Goal: Communication & Community: Answer question/provide support

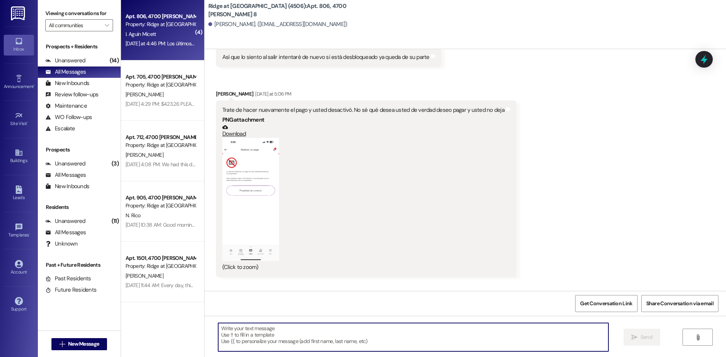
scroll to position [2761, 0]
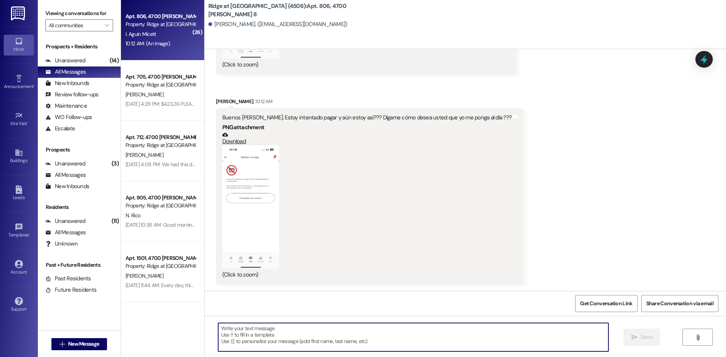
click at [250, 329] on textarea at bounding box center [413, 337] width 390 height 28
click at [256, 329] on textarea at bounding box center [413, 337] width 390 height 28
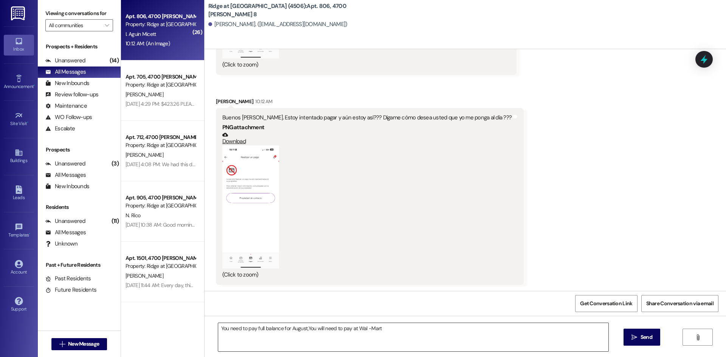
click at [398, 335] on textarea "You need to pay full balance for August,You will need to pay at Wal -Mart" at bounding box center [413, 337] width 390 height 28
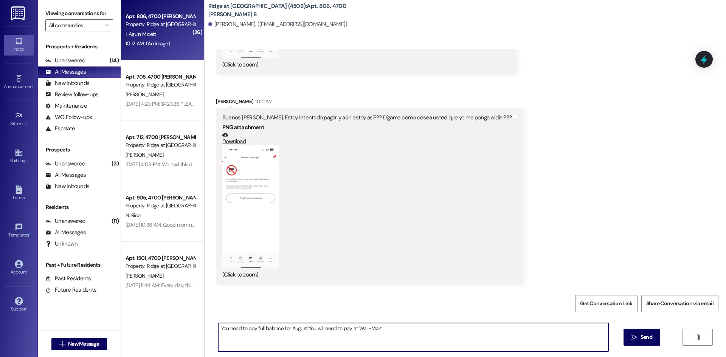
paste textarea "$884.33"
click at [379, 329] on textarea "You need to pay full balance for August,You will need to pay at Wal -Mart$884.33" at bounding box center [413, 337] width 390 height 28
type textarea "You need to pay full balance for August,You will need to pay at Wal -Mart $884.…"
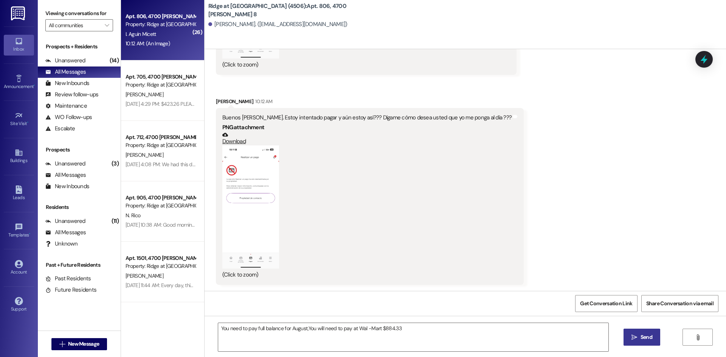
click at [648, 340] on span "Send" at bounding box center [647, 338] width 12 height 8
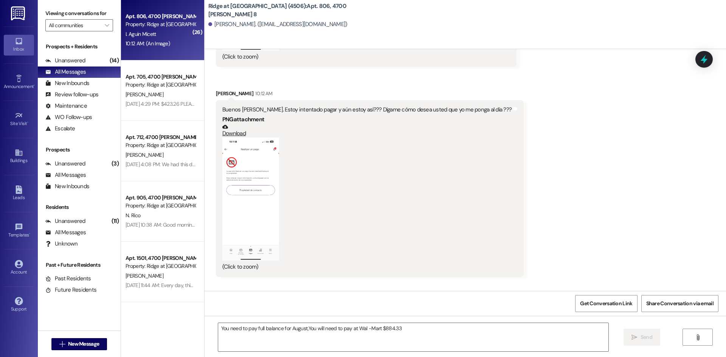
scroll to position [2761, 0]
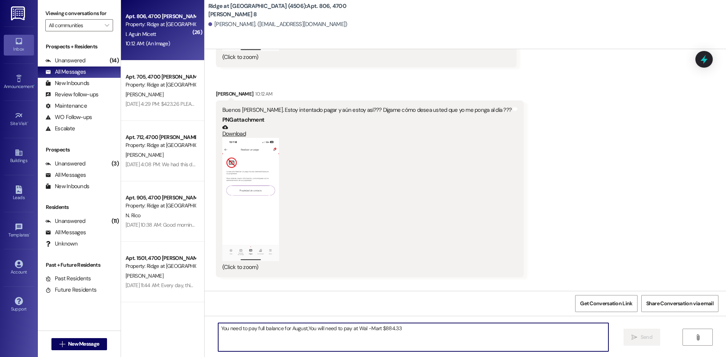
click at [243, 339] on textarea "You need to pay full balance for August,You will need to pay at Wal -Mart $884.…" at bounding box center [413, 337] width 390 height 28
type textarea "I sent the information to your email ,Please go pay at [GEOGRAPHIC_DATA]"
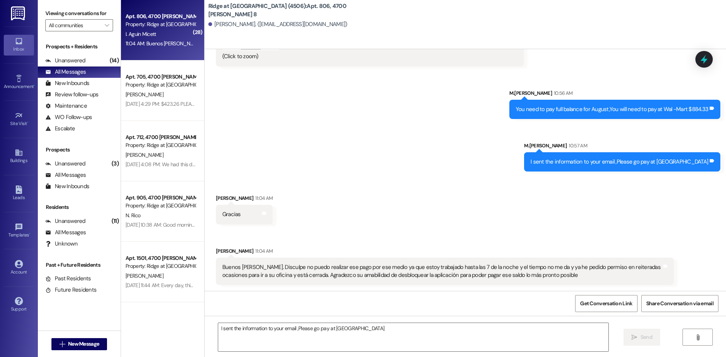
scroll to position [2979, 0]
click at [663, 267] on icon at bounding box center [665, 266] width 5 height 3
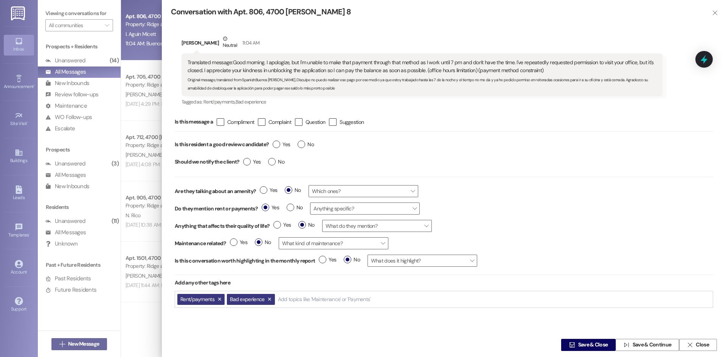
click at [122, 112] on div at bounding box center [363, 178] width 726 height 357
click at [718, 13] on button "" at bounding box center [715, 13] width 12 height 12
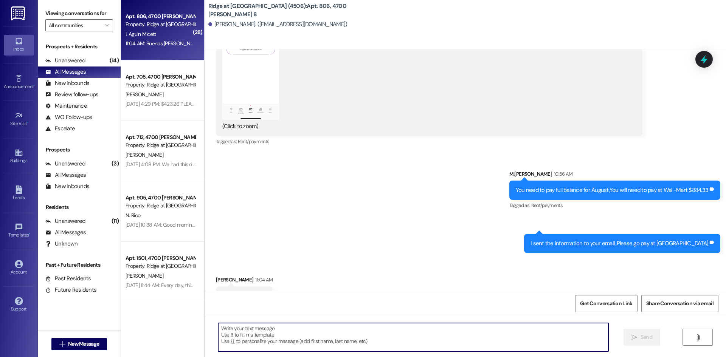
click at [243, 329] on textarea at bounding box center [413, 337] width 390 height 28
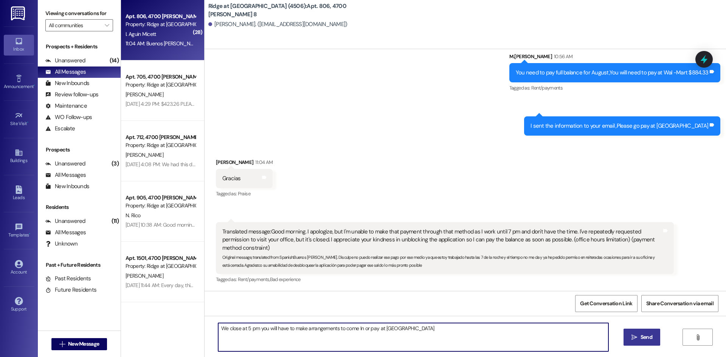
type textarea "We close at 5 pm you will have to make arrangements to come In or pay at [GEOGR…"
click at [655, 339] on button " Send" at bounding box center [642, 337] width 37 height 17
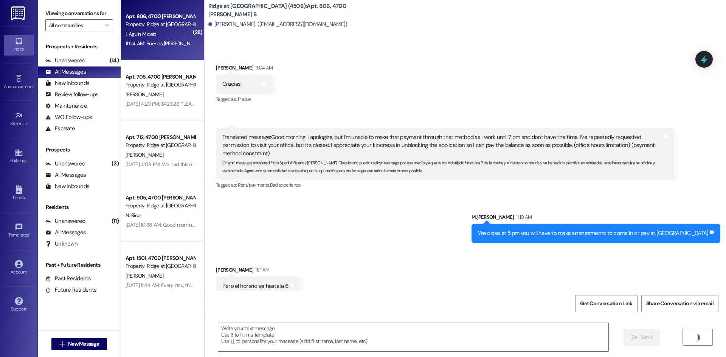
scroll to position [4669, 0]
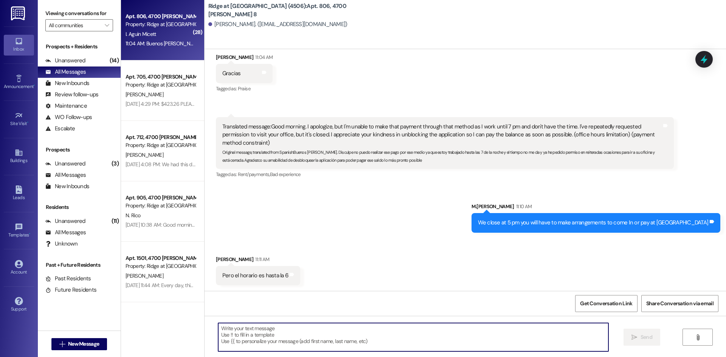
click at [233, 334] on textarea at bounding box center [413, 337] width 390 height 28
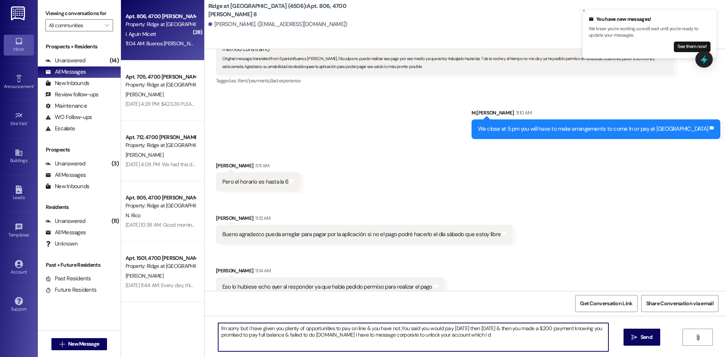
scroll to position [4774, 0]
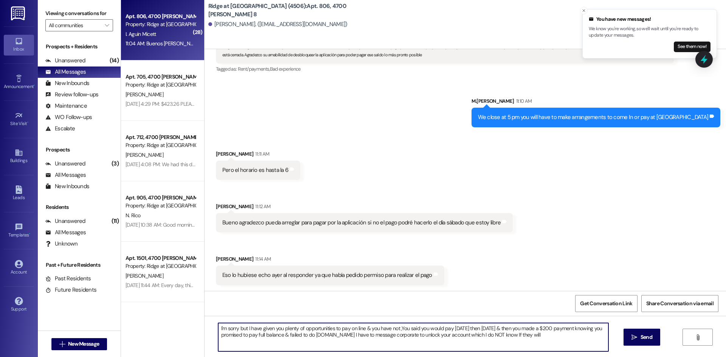
type textarea "I'm sorry but I have given you plenty of opportunities to pay on line & you hav…"
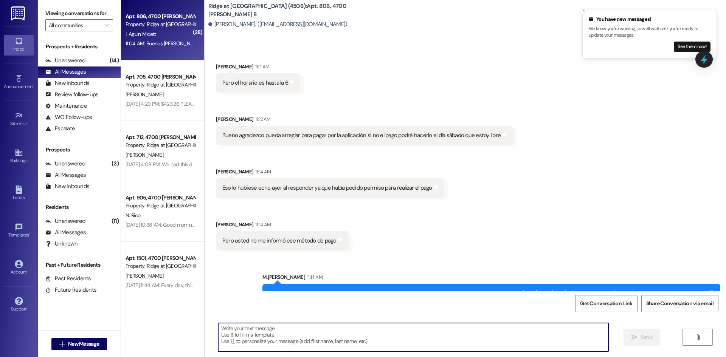
scroll to position [4888, 0]
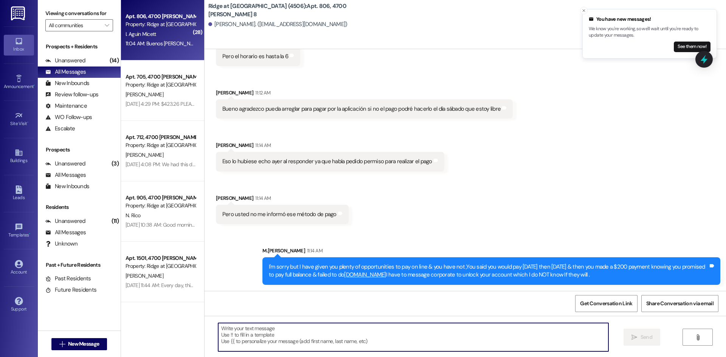
click at [241, 332] on textarea at bounding box center [413, 337] width 390 height 28
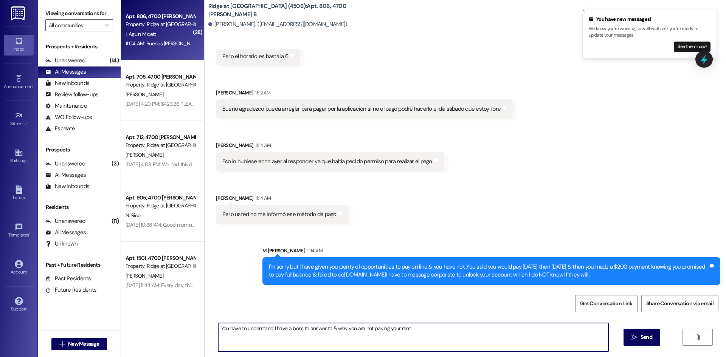
type textarea "You have to understand I have a boss to answer to & why you are not paying your…"
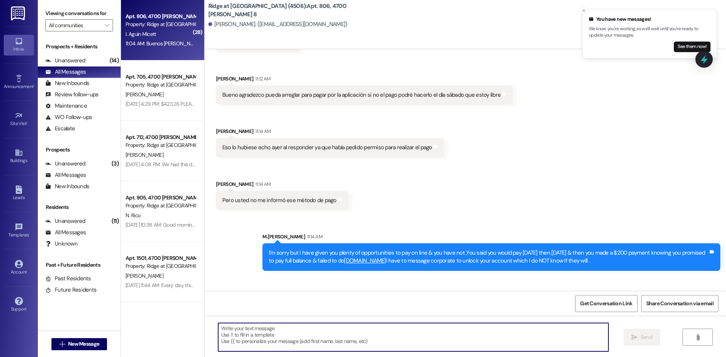
scroll to position [4941, 0]
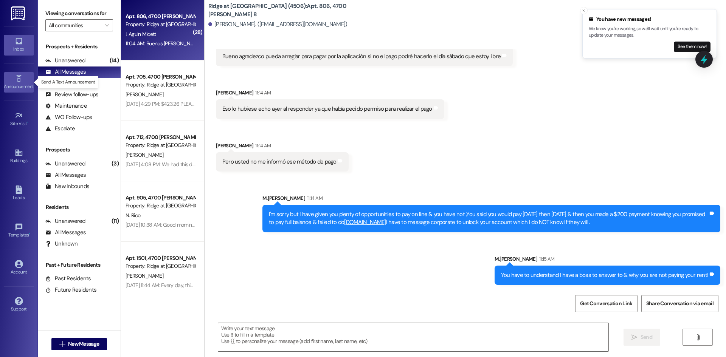
click at [25, 80] on link "Announcement •" at bounding box center [19, 82] width 30 height 20
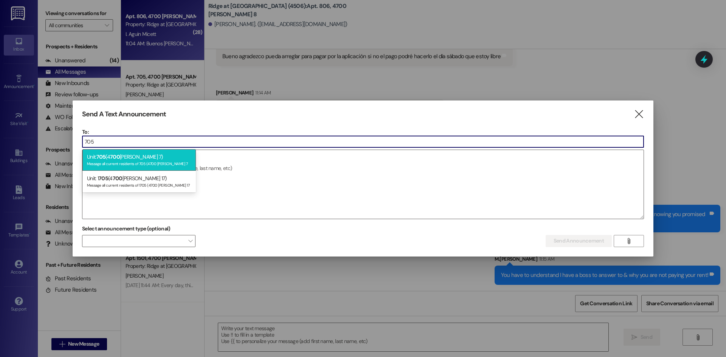
type input "705"
click at [122, 155] on div "Unit: 705 (4 700 [PERSON_NAME] 7) Message all current residents of 705 (4700 [P…" at bounding box center [138, 160] width 113 height 22
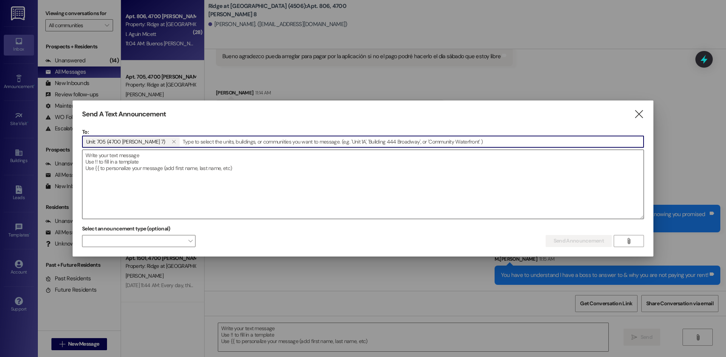
click at [118, 163] on textarea at bounding box center [362, 184] width 561 height 69
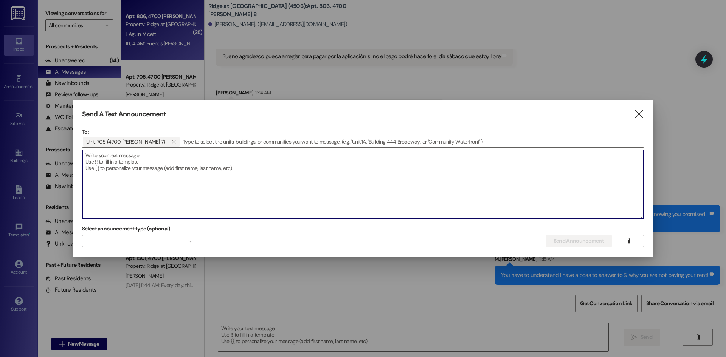
paste textarea "Good morning If payment Is not paid In full by the 3rd day of Sept I will file …"
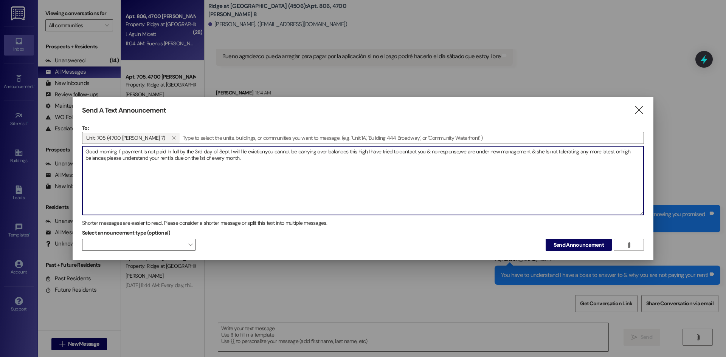
type textarea "Good morning If payment Is not paid In full by the 3rd day of Sept I will file …"
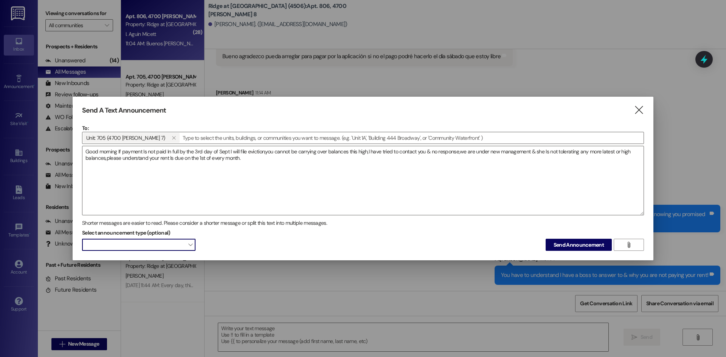
click at [136, 245] on span at bounding box center [138, 245] width 113 height 12
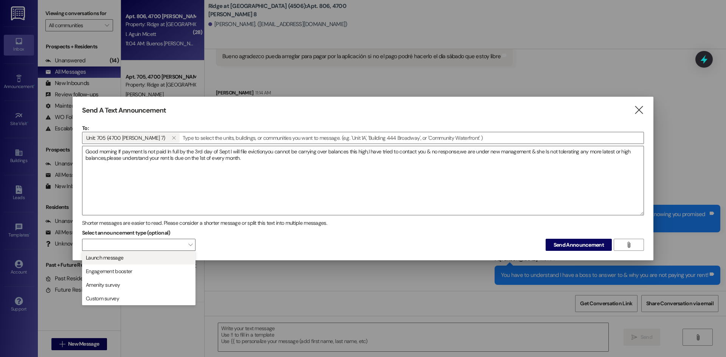
click at [133, 255] on span "Launch message" at bounding box center [138, 258] width 107 height 8
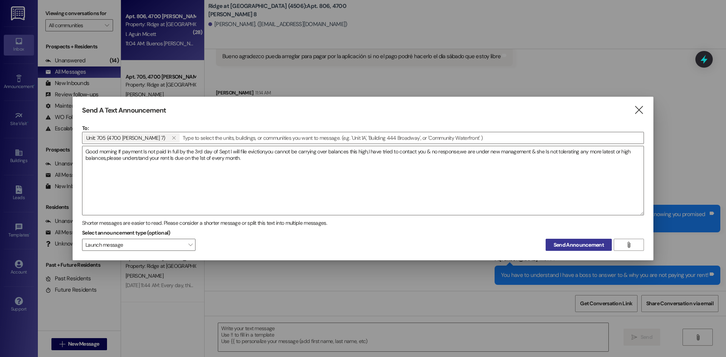
click at [578, 247] on span "Send Announcement" at bounding box center [579, 245] width 50 height 8
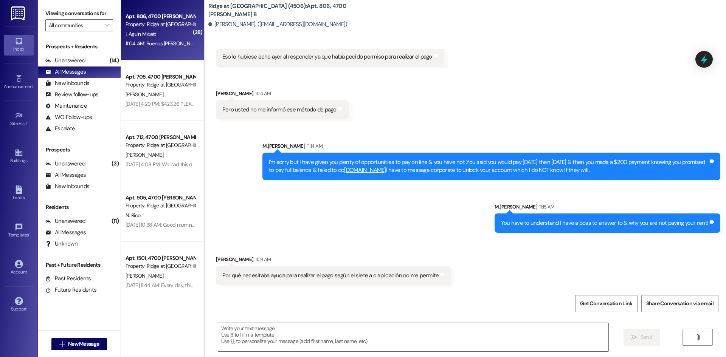
scroll to position [5046, 0]
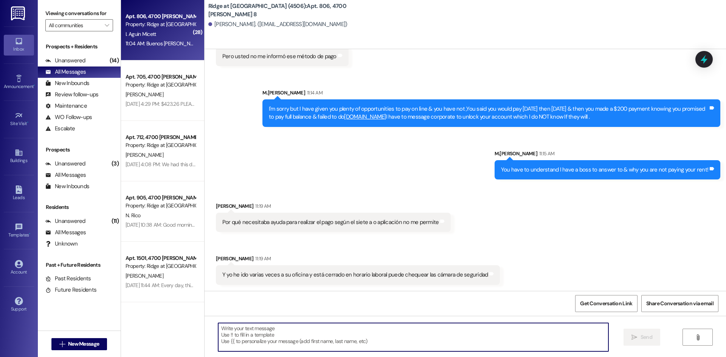
click at [235, 332] on textarea at bounding box center [413, 337] width 390 height 28
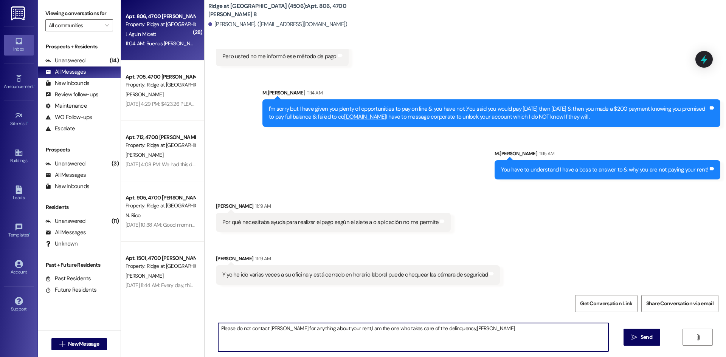
type textarea "Please do not contact [PERSON_NAME] for anything about your rent,I am the one w…"
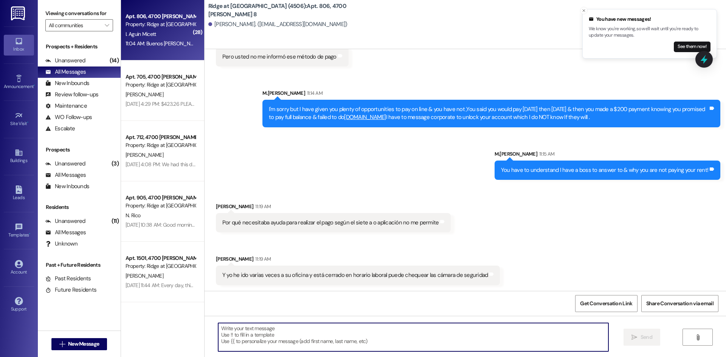
scroll to position [5107, 0]
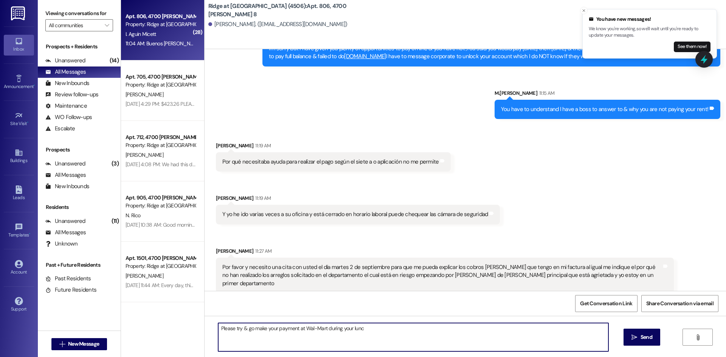
type textarea "Please try & go make your payment at Wal-Mart during your lunch"
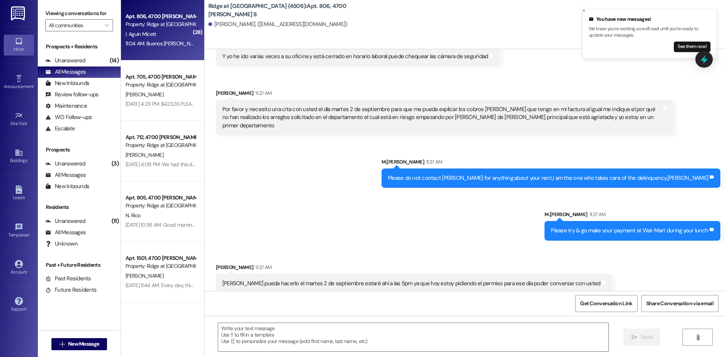
scroll to position [5318, 0]
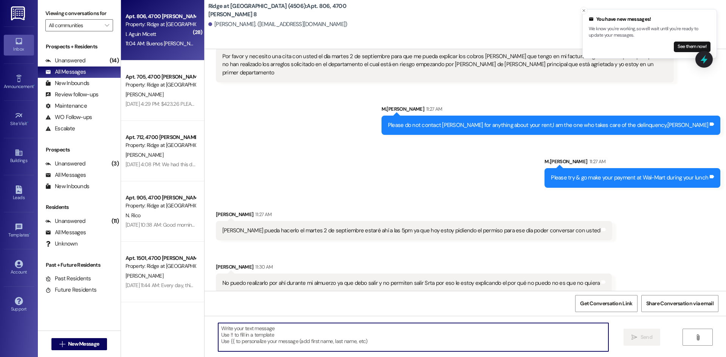
click at [236, 331] on textarea at bounding box center [413, 337] width 390 height 28
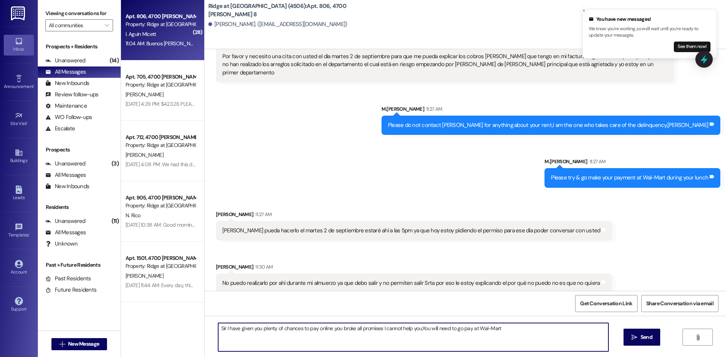
type textarea "Sir I have given you plenty of chances to pay online ,you broke all promises I …"
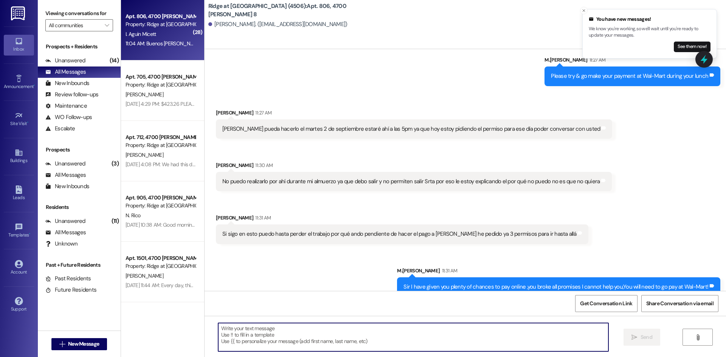
scroll to position [5423, 0]
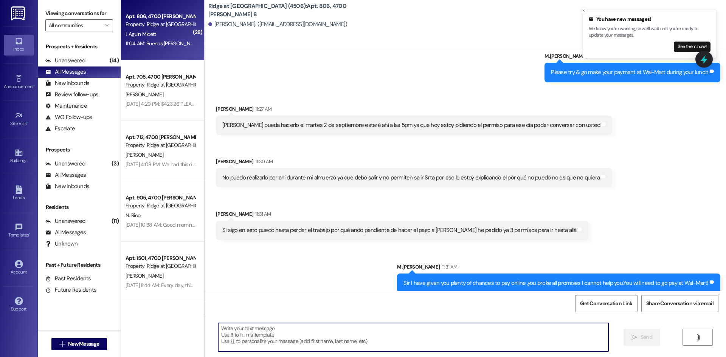
click at [393, 88] on div "Received via SMS [PERSON_NAME] 11:27 AM Agradezco pueda hacerlo el martes 2 de …" at bounding box center [466, 167] width 522 height 158
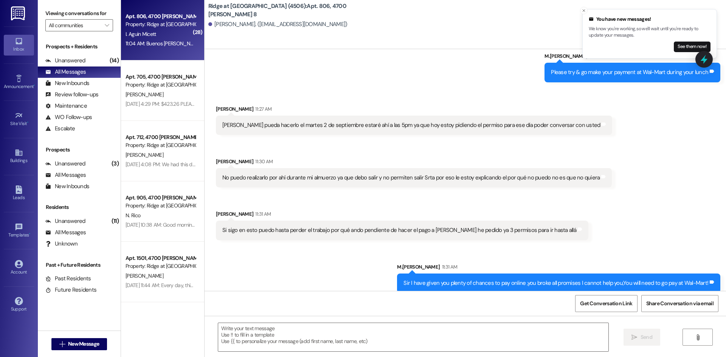
click at [642, 168] on div "Received via SMS [PERSON_NAME] 11:27 AM Agradezco pueda hacerlo el martes 2 de …" at bounding box center [466, 167] width 522 height 158
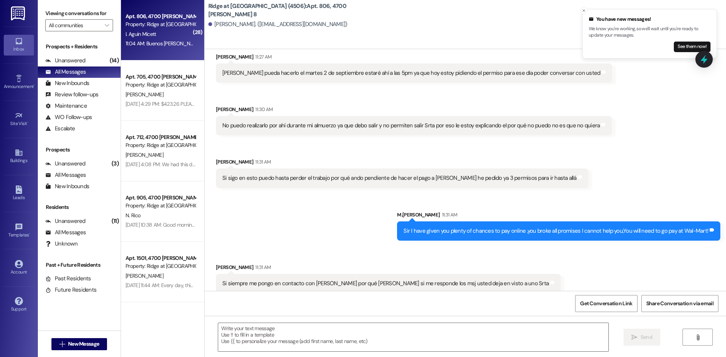
scroll to position [5476, 0]
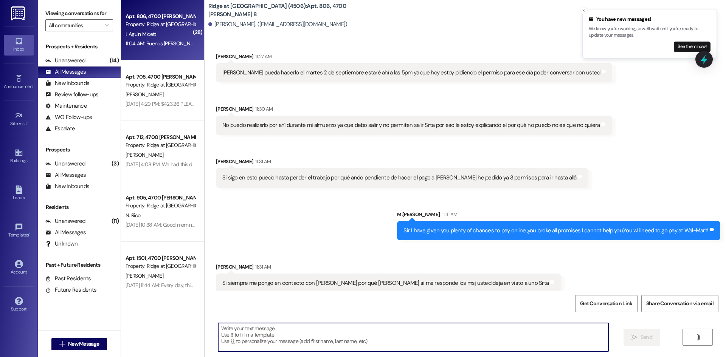
click at [226, 329] on textarea at bounding box center [413, 337] width 390 height 28
type textarea "'"
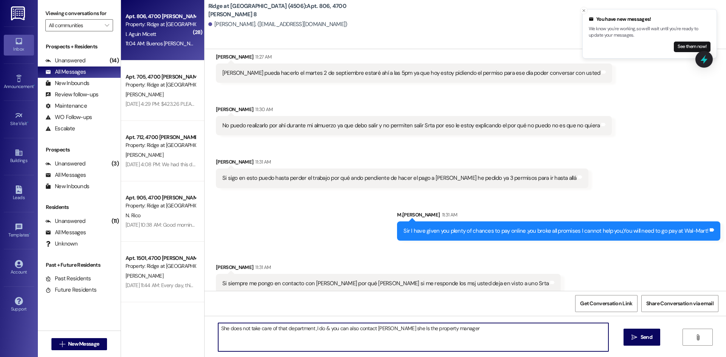
type textarea "She does not take care of that department ,I do & you can also contact [PERSON_…"
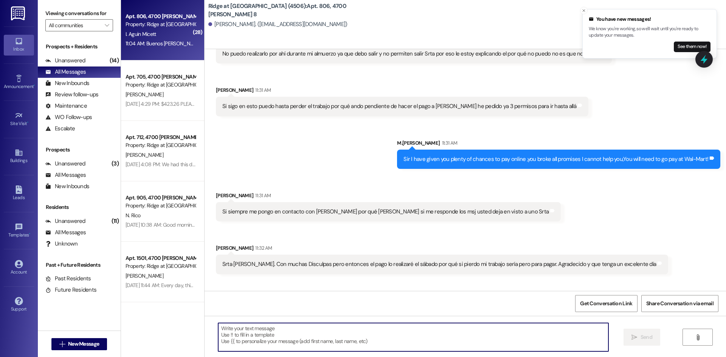
scroll to position [5581, 0]
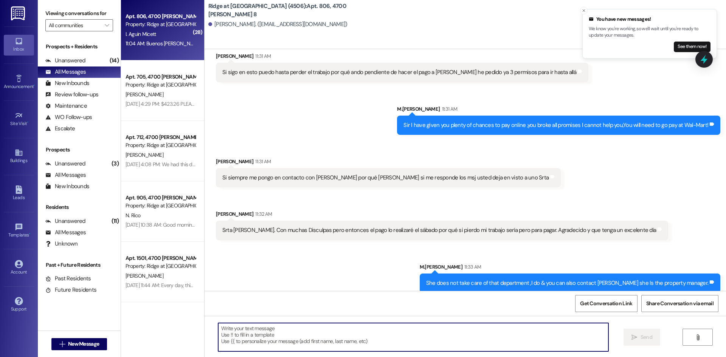
click at [234, 328] on textarea at bounding box center [413, 337] width 390 height 28
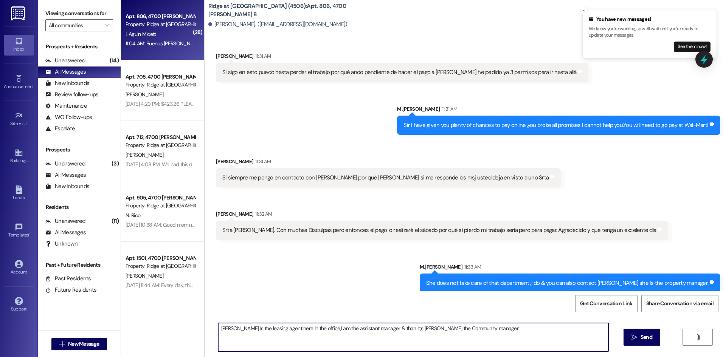
type textarea "[PERSON_NAME] Is the leasing agent here In the office,I am the assistant manage…"
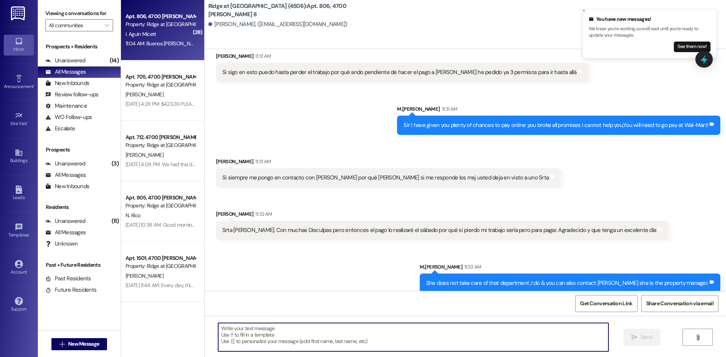
scroll to position [5528, 0]
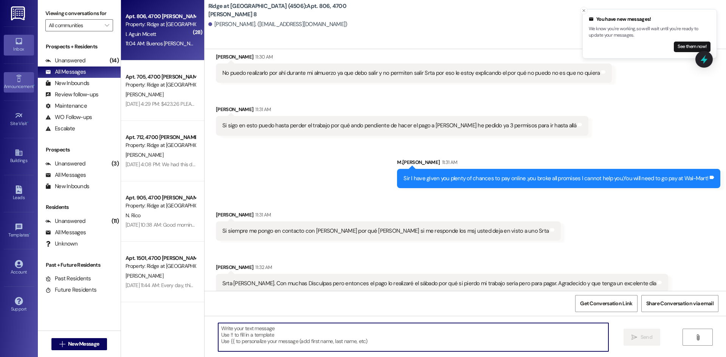
click at [14, 84] on div "Announcement •" at bounding box center [19, 87] width 38 height 8
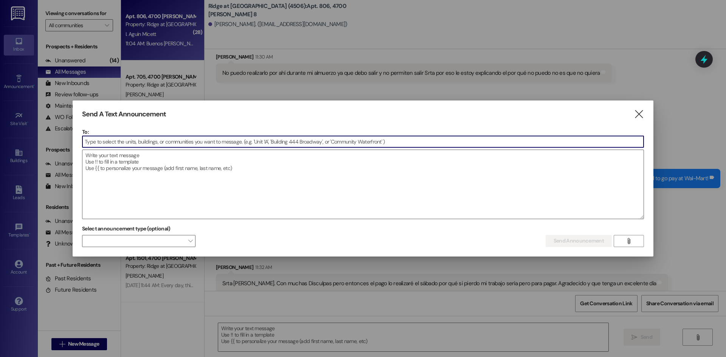
click at [110, 141] on input at bounding box center [362, 141] width 561 height 11
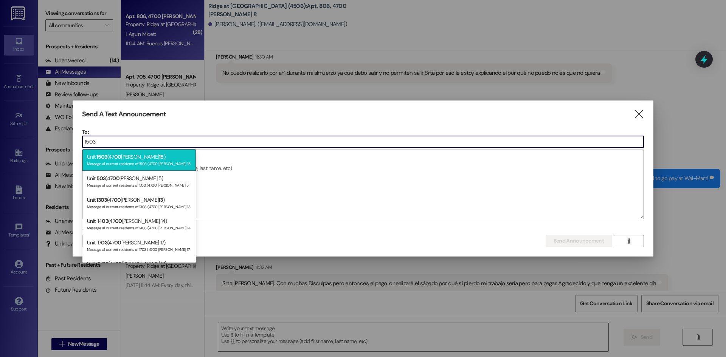
type input "1503"
click at [102, 160] on span "1503" at bounding box center [101, 157] width 11 height 7
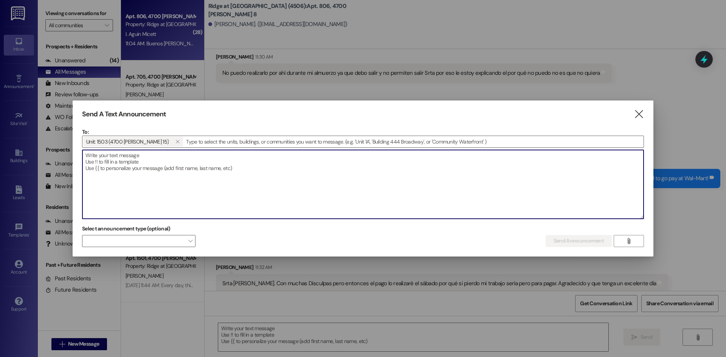
paste textarea "Good morning, Your lease will be ending [DATE] please be advised that if you do…"
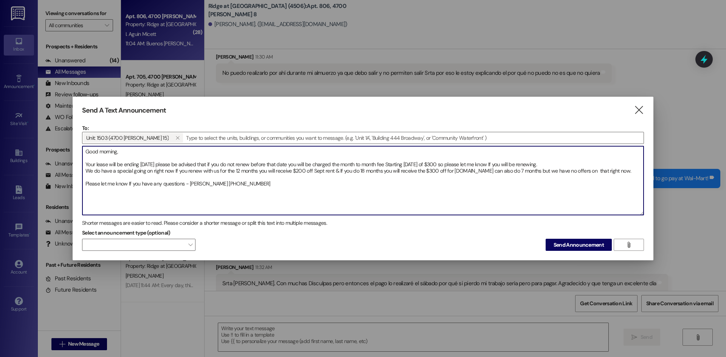
click at [161, 163] on textarea "Good morning, Your lease will be ending [DATE] please be advised that if you do…" at bounding box center [362, 180] width 561 height 69
click at [154, 164] on textarea "Good morning, Your lease will be ending [DATE] please be advised that if you do…" at bounding box center [362, 180] width 561 height 69
click at [169, 163] on textarea "Good morning, Your lease will be ending SEPTEMBER t 30,2025 please be advised t…" at bounding box center [362, 180] width 561 height 69
click at [323, 171] on textarea "Good morning, Your lease will be ending [DATE] please be advised that if you do…" at bounding box center [362, 180] width 561 height 69
click at [460, 163] on textarea "Good morning, Your lease will be ending [DATE] please be advised that if you do…" at bounding box center [362, 180] width 561 height 69
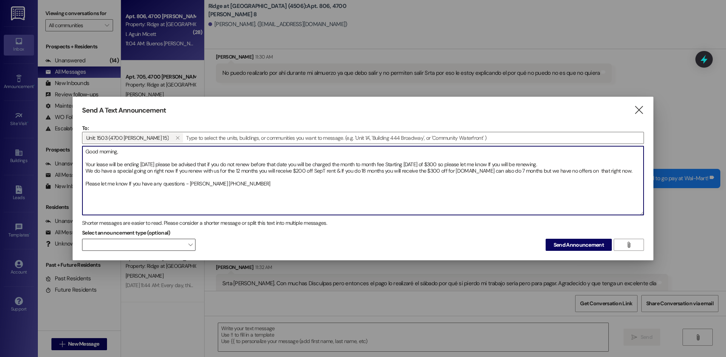
type textarea "Good morning, Your lease will be ending [DATE] please be advised that if you do…"
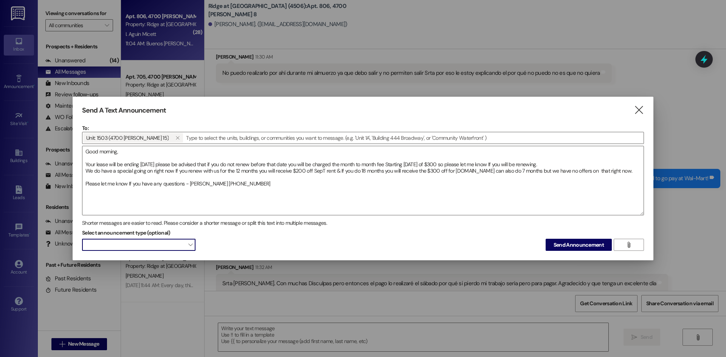
click at [180, 243] on span at bounding box center [138, 245] width 113 height 12
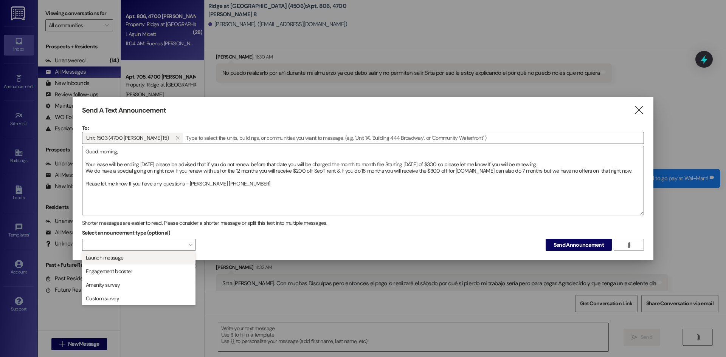
click at [167, 256] on span "Launch message" at bounding box center [138, 258] width 107 height 8
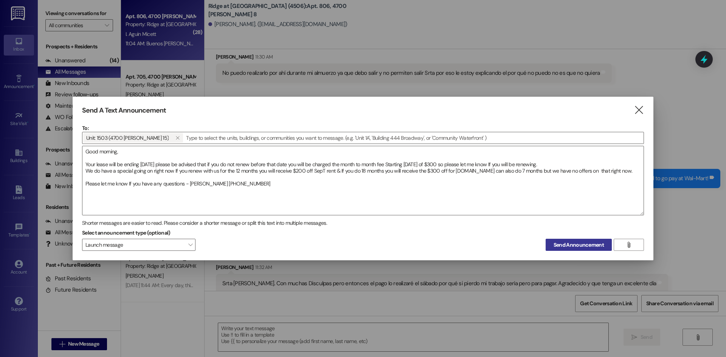
click at [577, 241] on button "Send Announcement" at bounding box center [579, 245] width 66 height 12
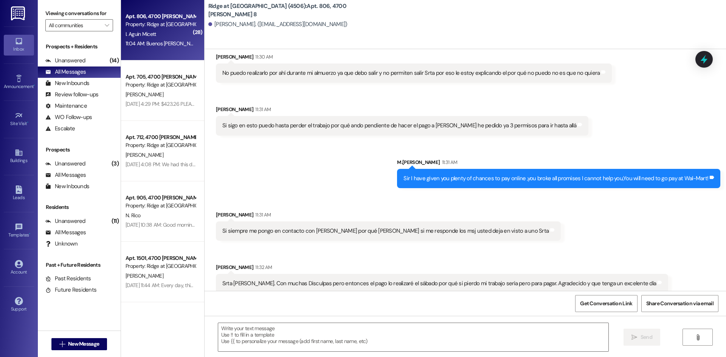
scroll to position [5634, 0]
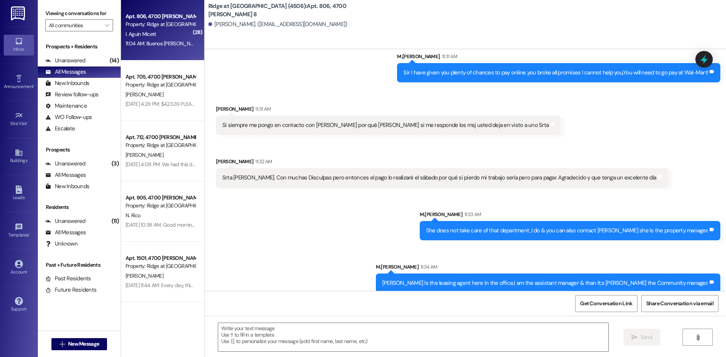
click at [157, 45] on div "11:04 AM: Buenos [PERSON_NAME]. Disculpe no puedo realizar ese pago por ese med…" at bounding box center [506, 43] width 760 height 7
